Goal: Transaction & Acquisition: Book appointment/travel/reservation

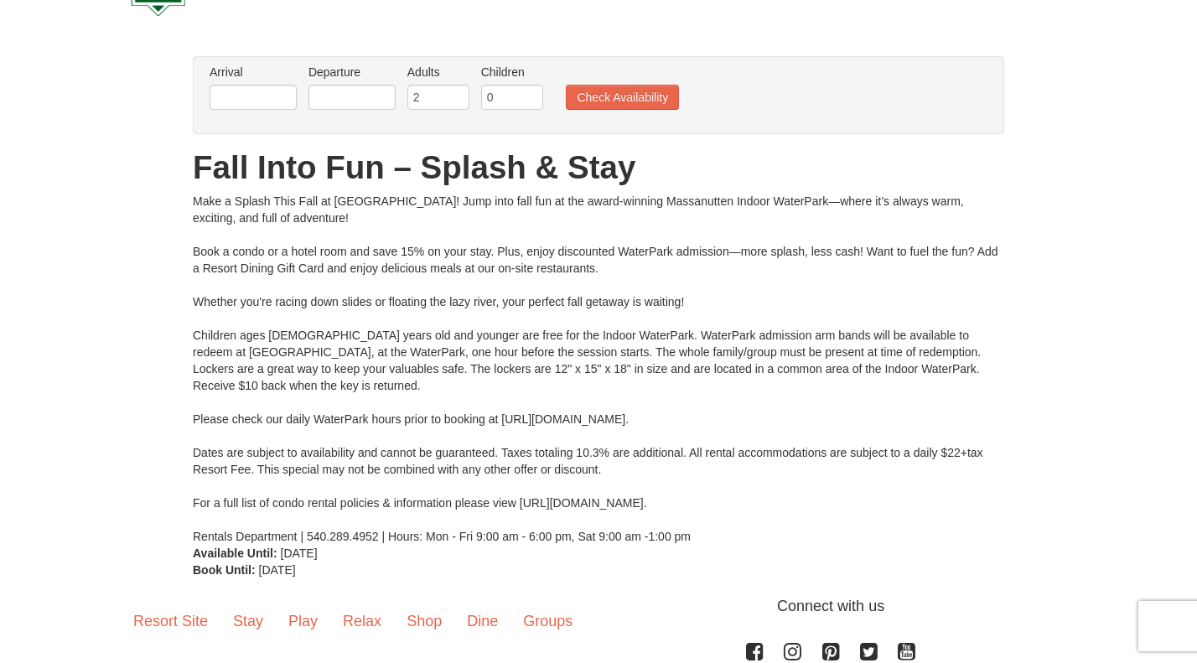
scroll to position [63, 0]
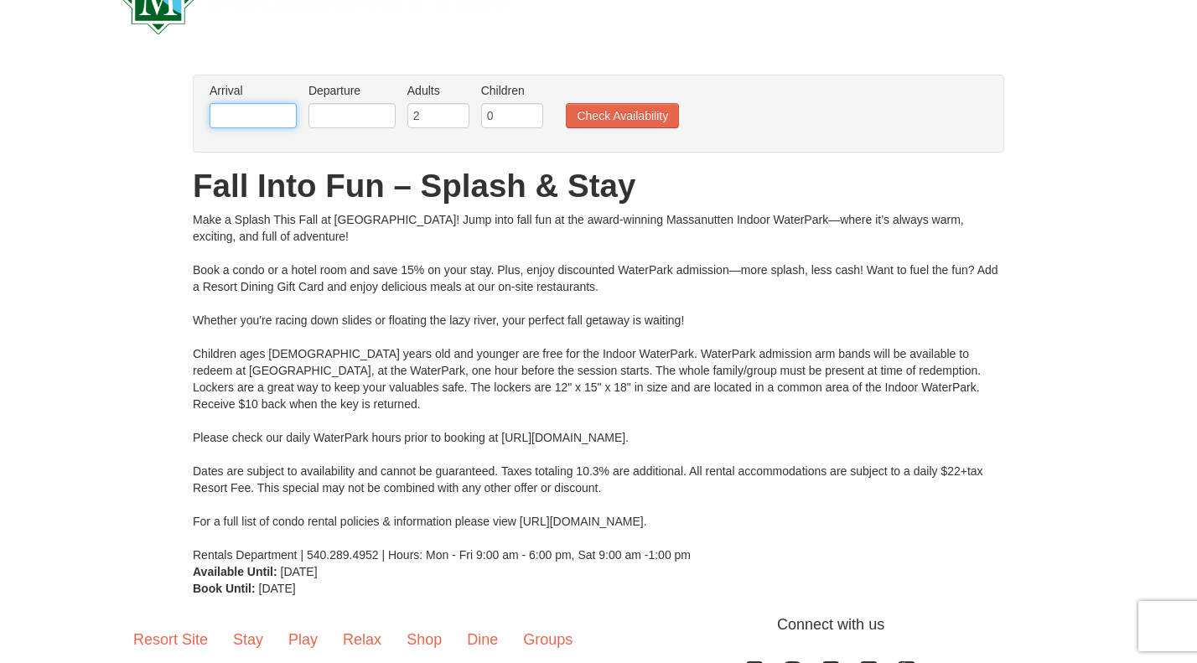
click at [257, 122] on input "text" at bounding box center [253, 115] width 87 height 25
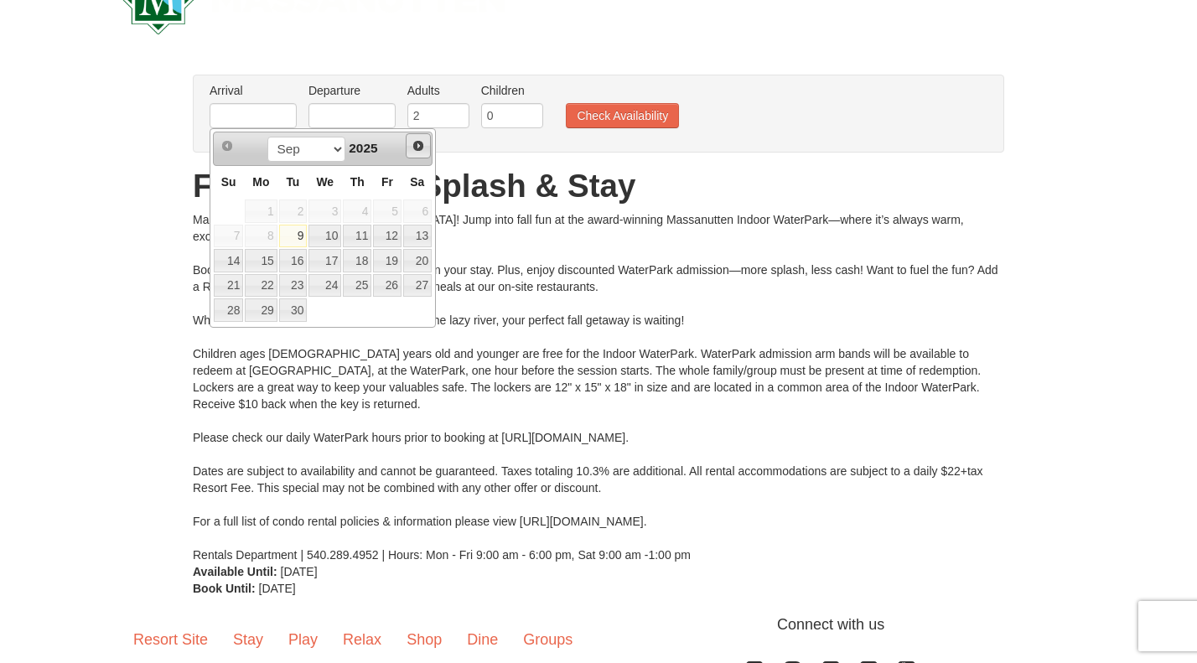
click at [418, 155] on link "Next" at bounding box center [418, 145] width 25 height 25
click at [393, 278] on link "24" at bounding box center [387, 285] width 29 height 23
type input "[DATE]"
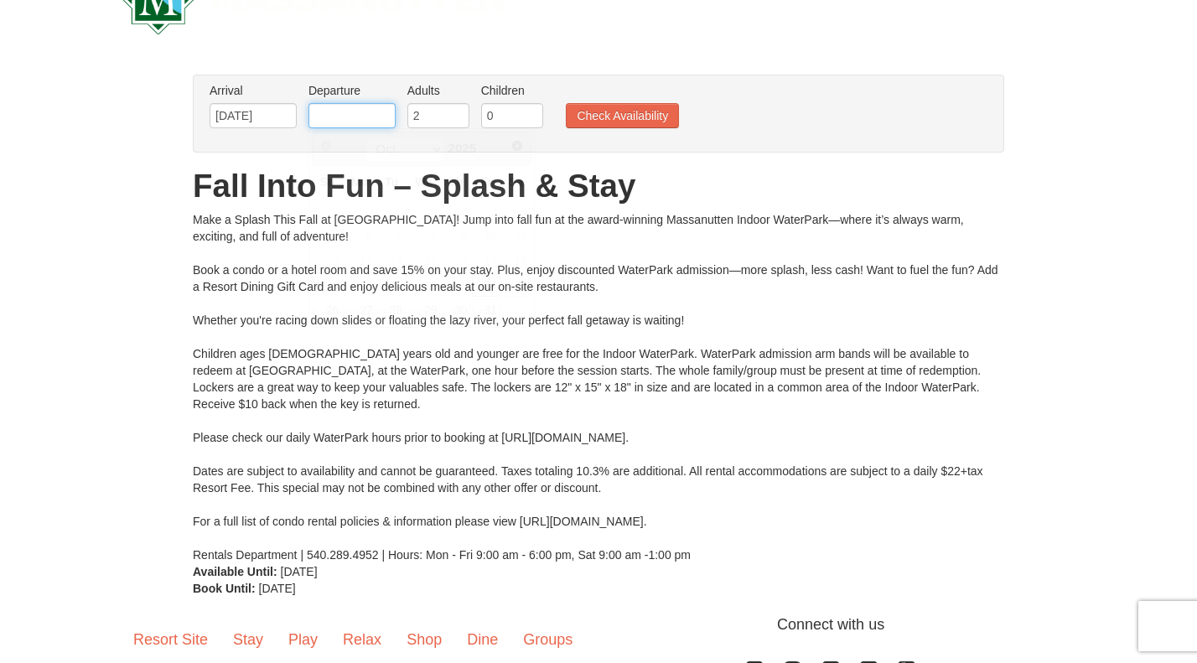
click at [371, 122] on input "text" at bounding box center [352, 115] width 87 height 25
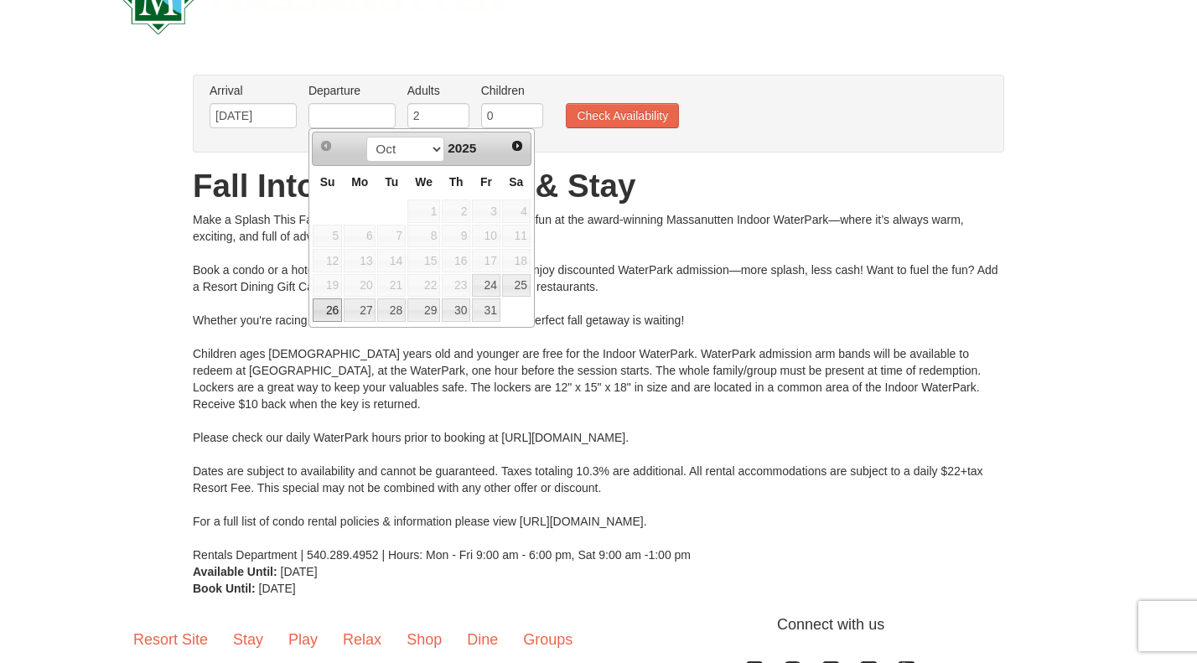
click at [329, 312] on link "26" at bounding box center [327, 309] width 29 height 23
type input "[DATE]"
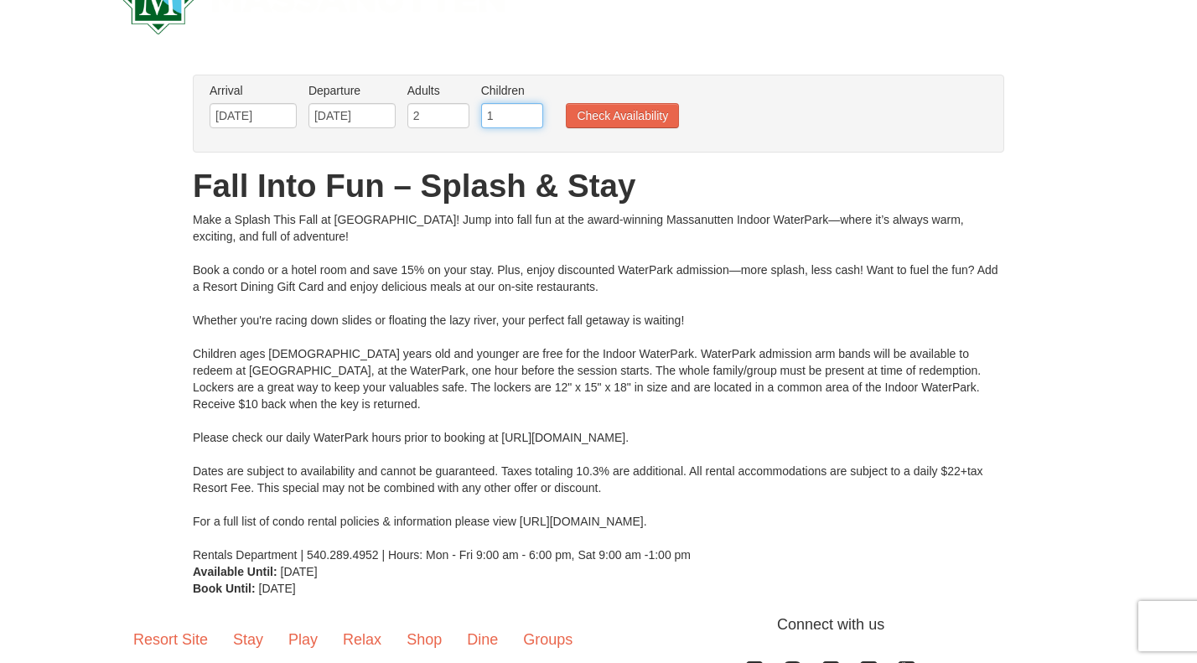
click at [531, 113] on input "1" at bounding box center [512, 115] width 62 height 25
type input "2"
click at [531, 113] on input "2" at bounding box center [512, 115] width 62 height 25
click at [578, 117] on button "Check Availability" at bounding box center [622, 115] width 113 height 25
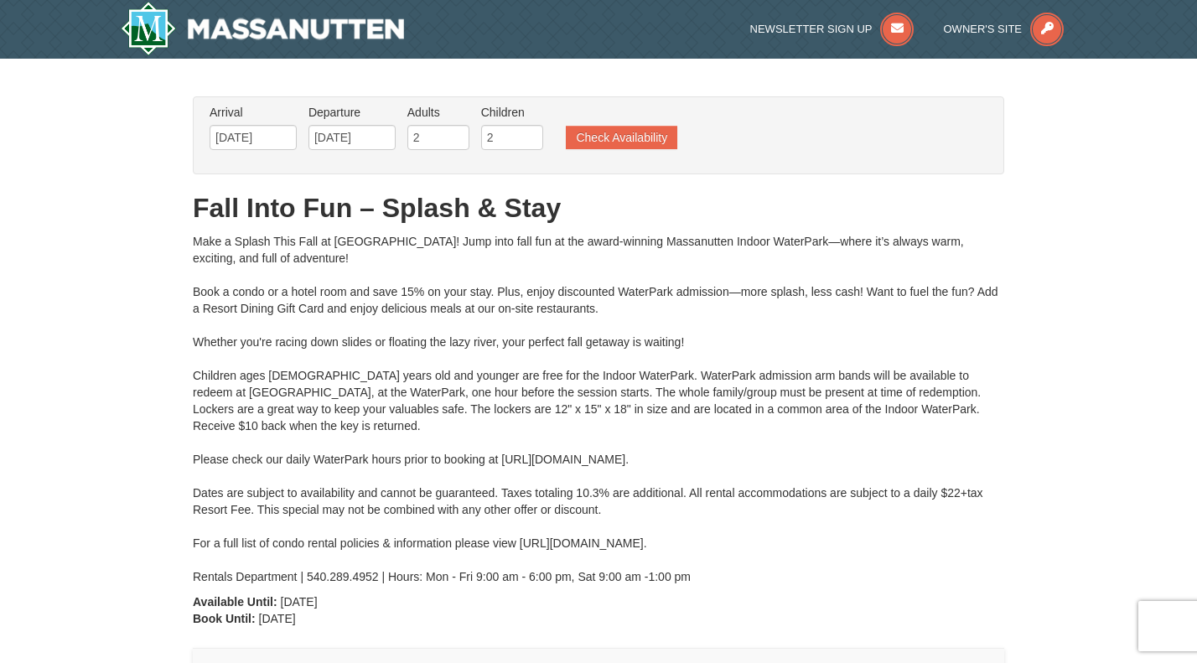
type input "[DATE]"
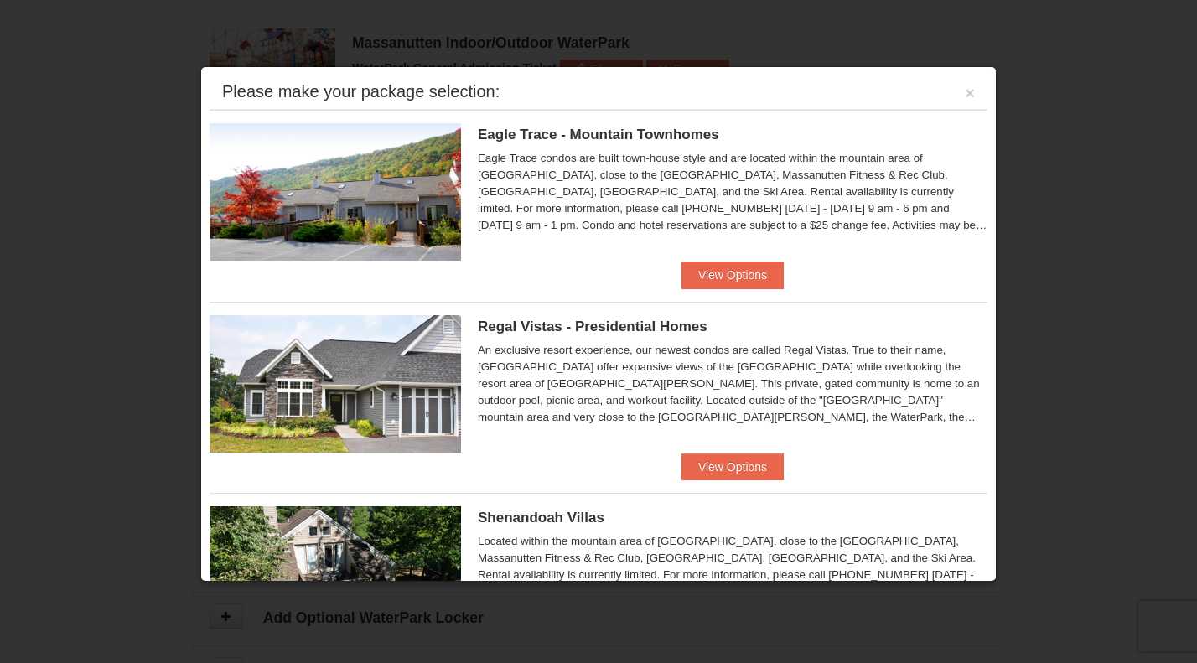
scroll to position [1062, 0]
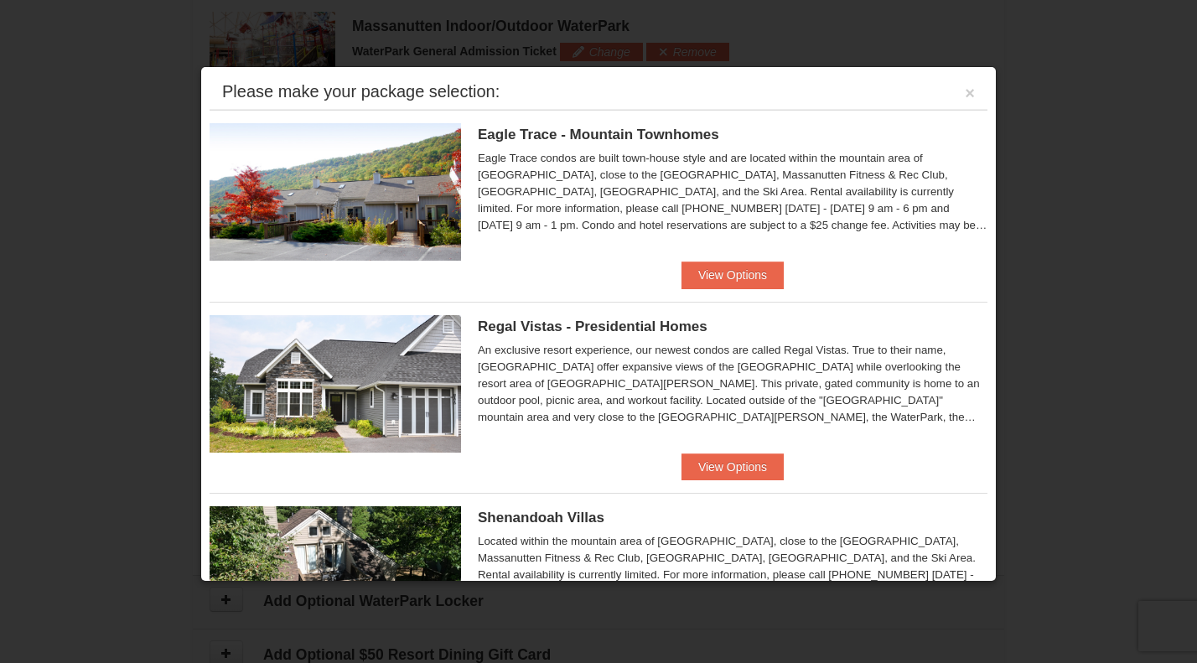
click at [786, 140] on h5 "Eagle Trace - Mountain Townhomes" at bounding box center [733, 135] width 510 height 17
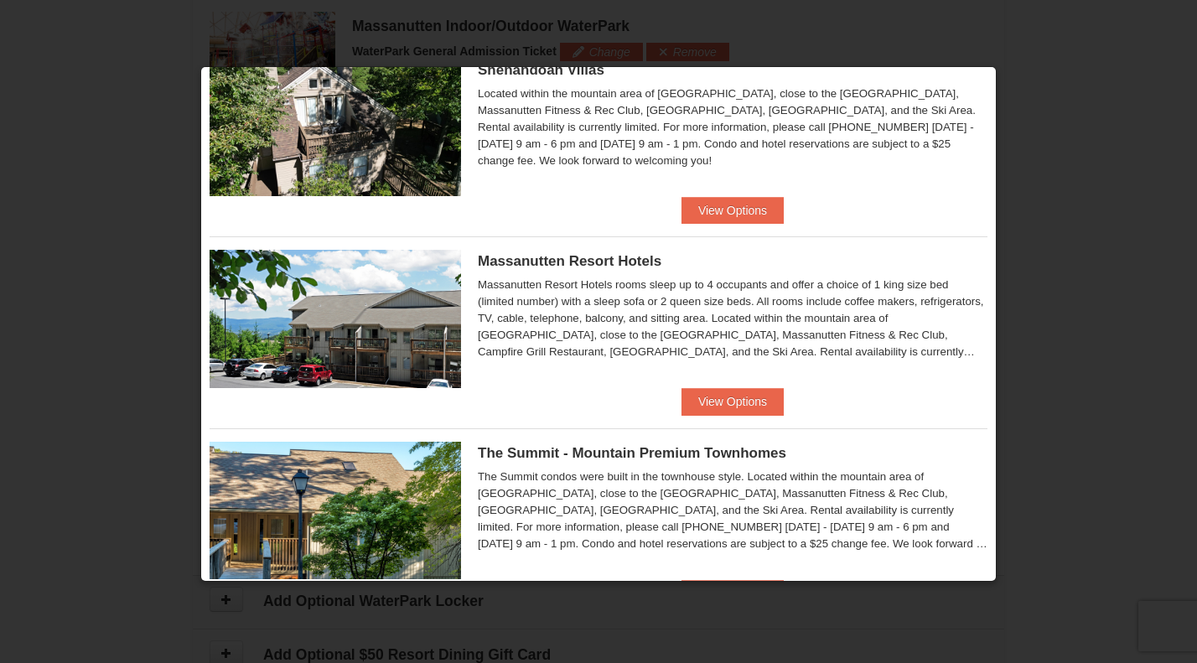
scroll to position [404, 0]
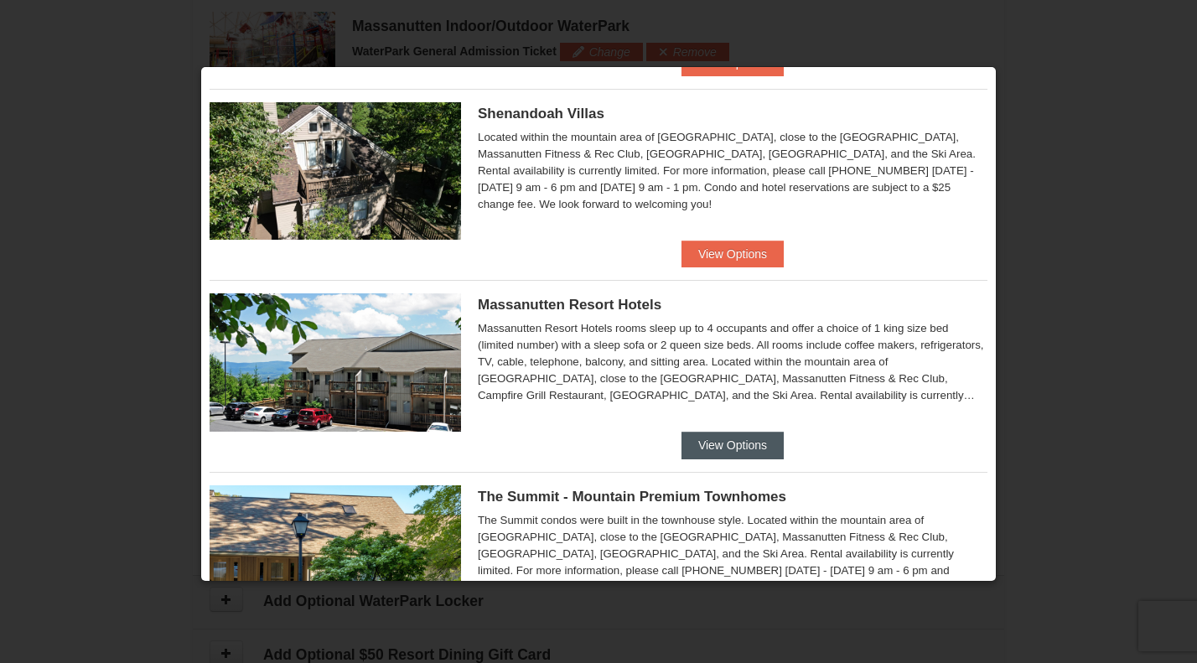
click at [733, 438] on button "View Options" at bounding box center [733, 445] width 102 height 27
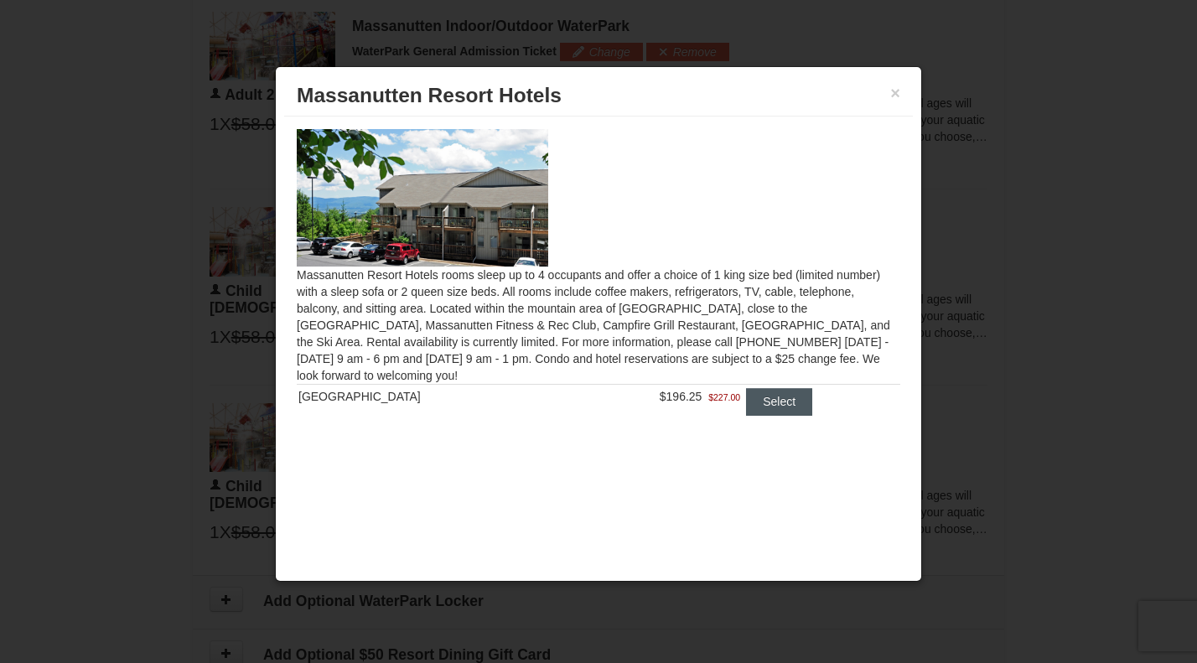
click at [761, 408] on button "Select" at bounding box center [779, 401] width 66 height 27
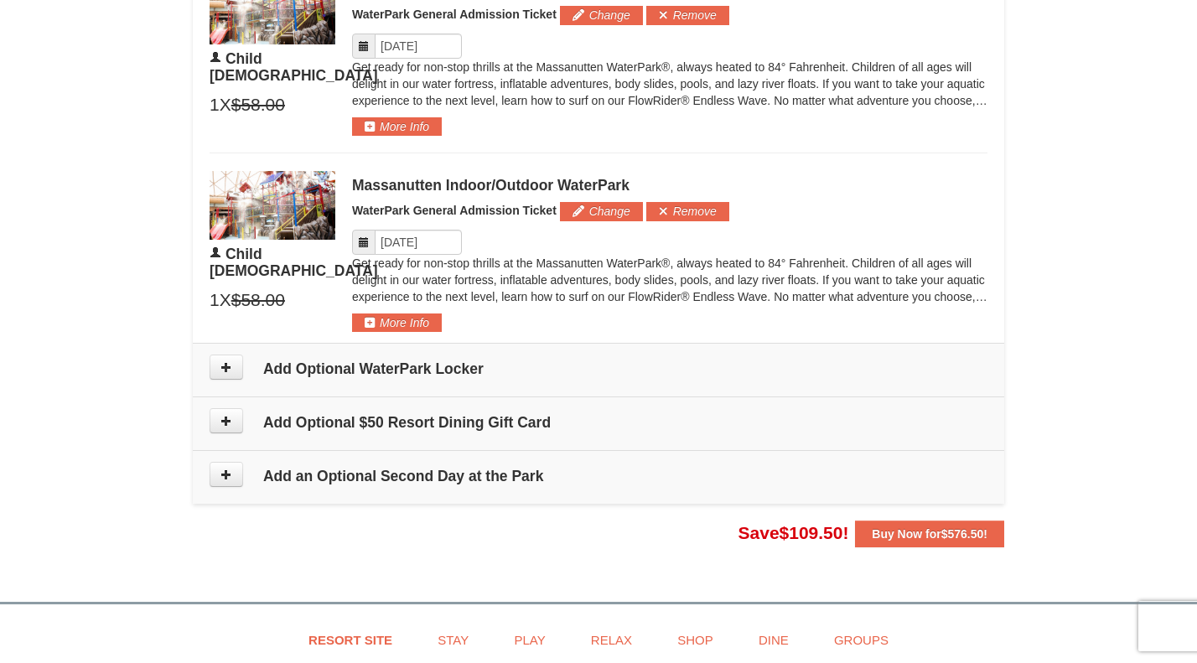
scroll to position [1378, 0]
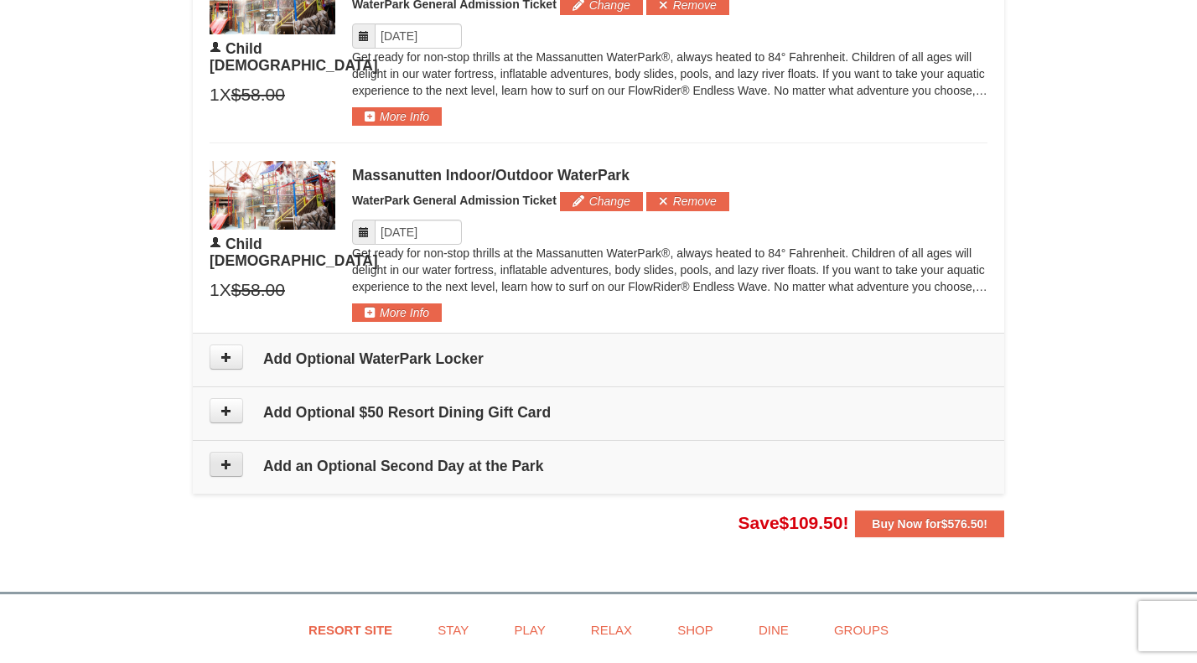
click at [227, 465] on icon at bounding box center [227, 465] width 12 height 12
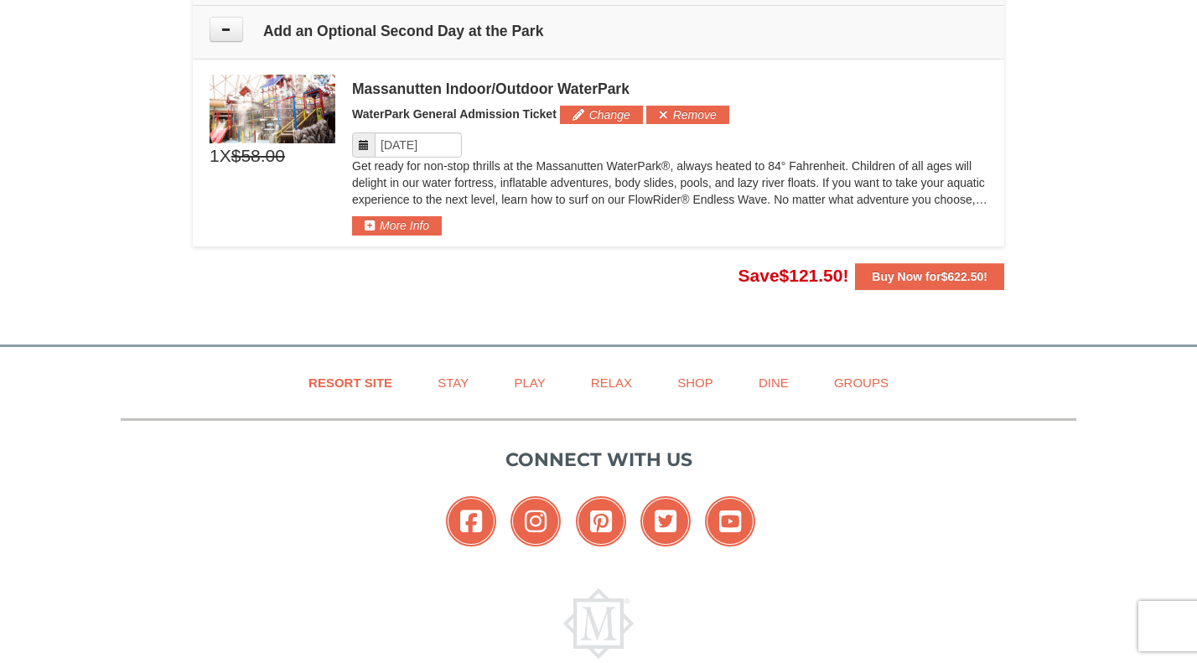
scroll to position [1814, 0]
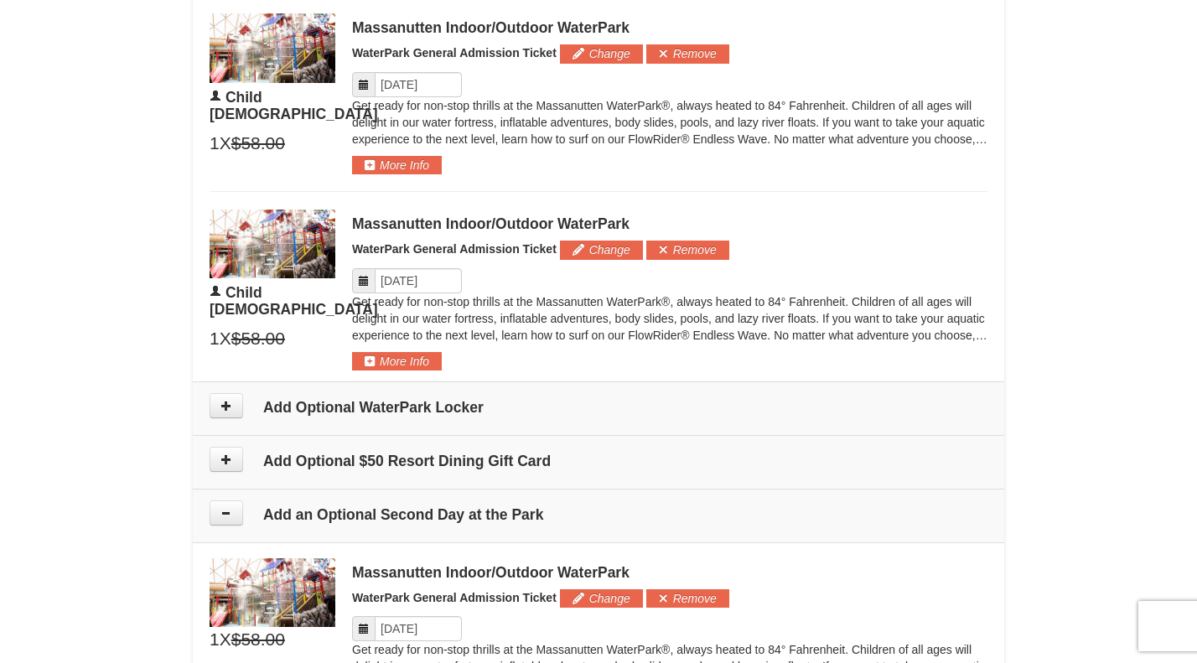
scroll to position [1305, 0]
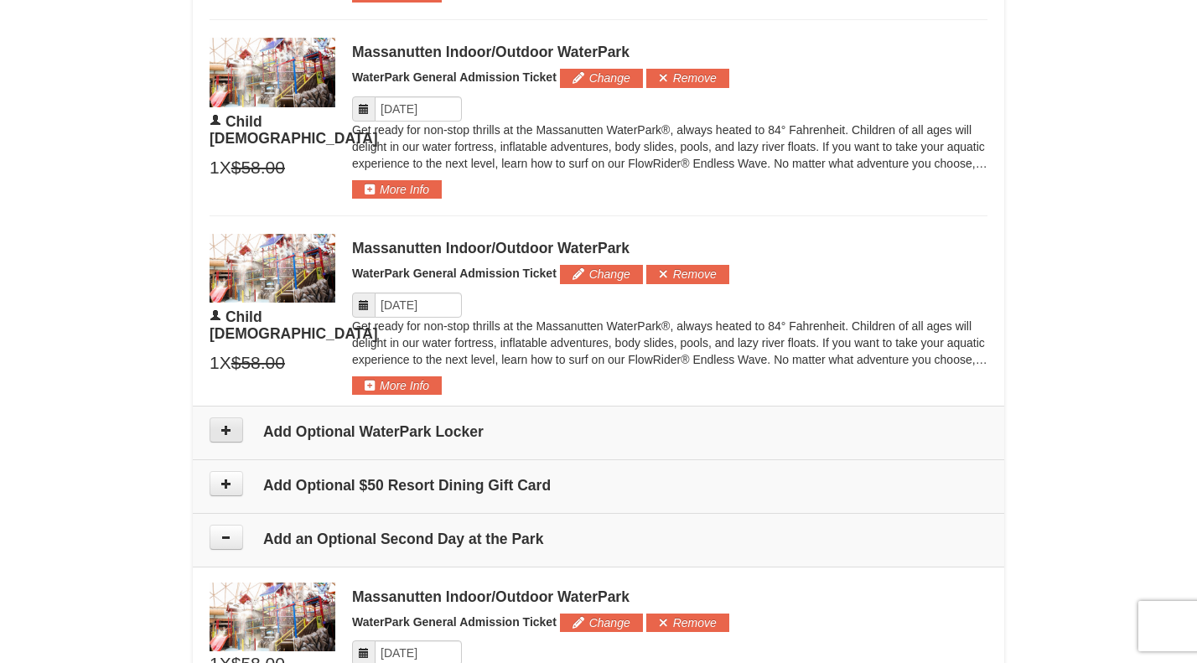
click at [221, 418] on button at bounding box center [227, 430] width 34 height 25
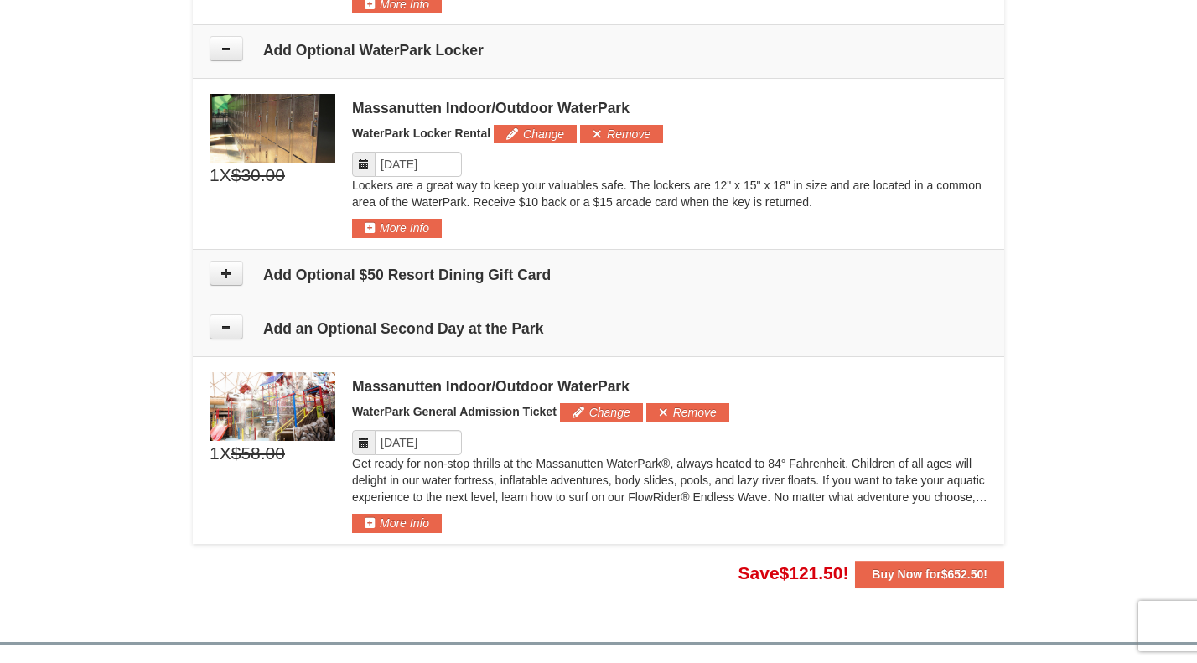
scroll to position [1707, 0]
